Goal: Task Accomplishment & Management: Use online tool/utility

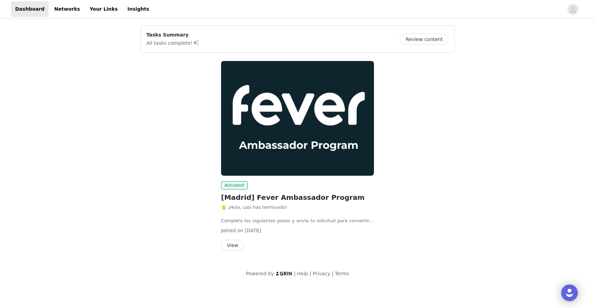
click at [233, 245] on button "View" at bounding box center [232, 245] width 23 height 11
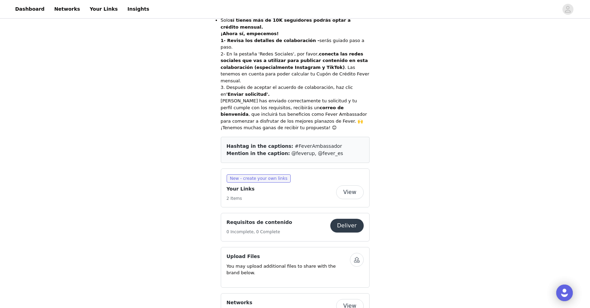
scroll to position [258, 0]
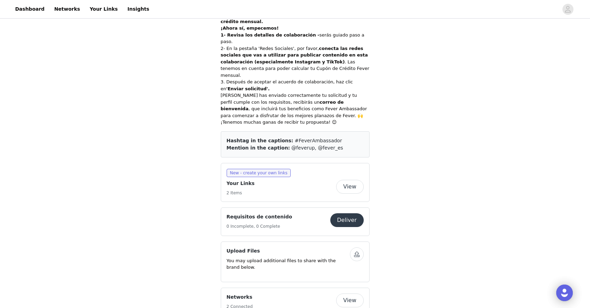
click at [348, 213] on button "Deliver" at bounding box center [346, 220] width 33 height 14
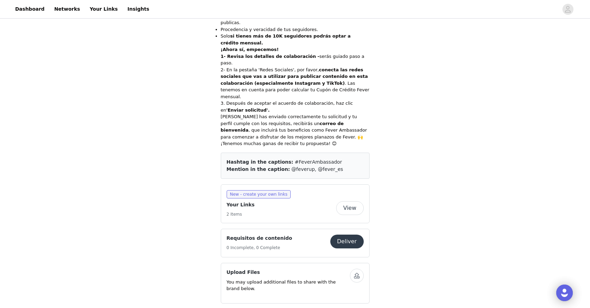
scroll to position [239, 0]
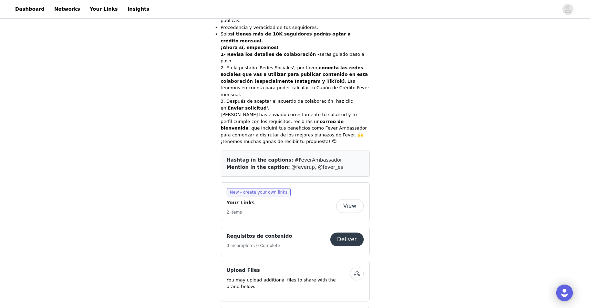
click at [350, 199] on button "View" at bounding box center [350, 206] width 28 height 14
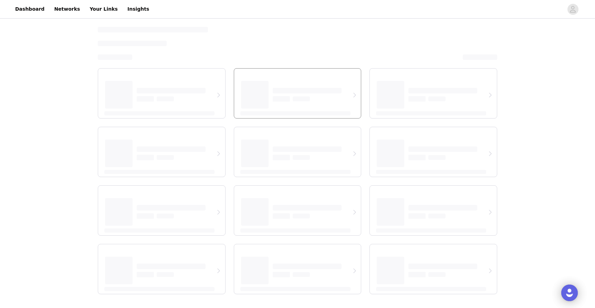
select select "12"
